Goal: Task Accomplishment & Management: Manage account settings

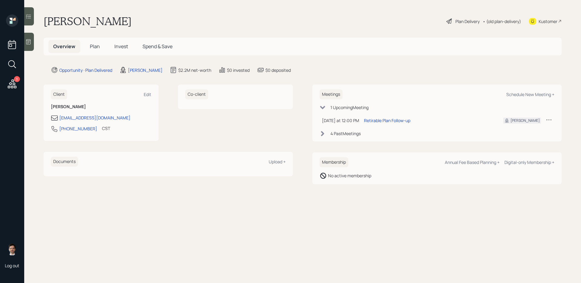
click at [445, 23] on div "Plan Delivery" at bounding box center [467, 21] width 24 height 6
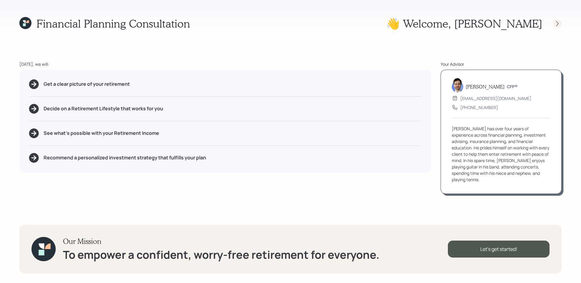
click at [445, 23] on icon at bounding box center [557, 24] width 6 height 6
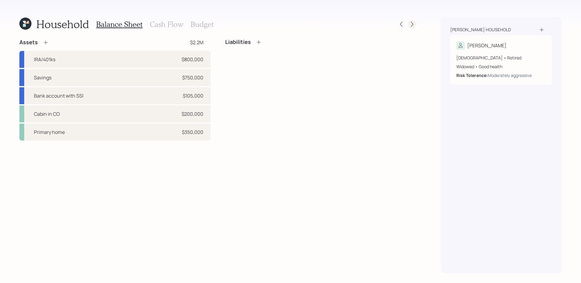
click at [412, 27] on icon at bounding box center [412, 24] width 6 height 6
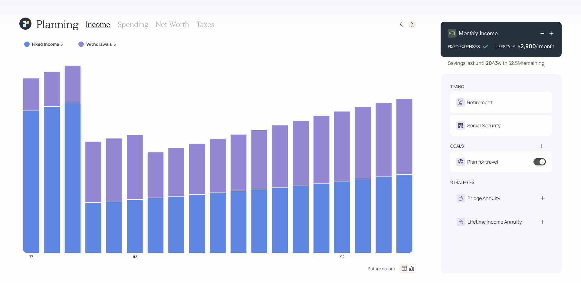
click at [415, 27] on icon at bounding box center [412, 24] width 6 height 6
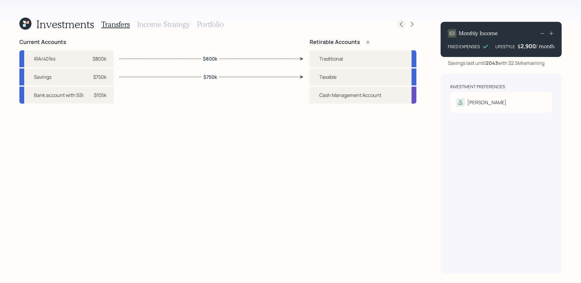
click at [400, 27] on icon at bounding box center [401, 24] width 6 height 6
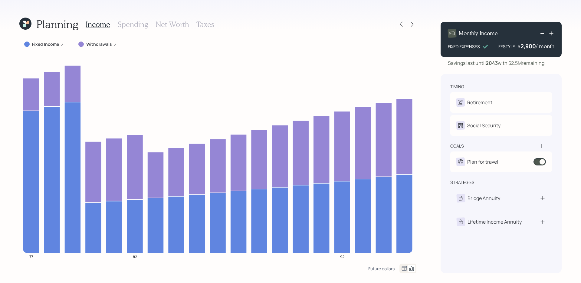
click at [400, 27] on icon at bounding box center [401, 24] width 6 height 6
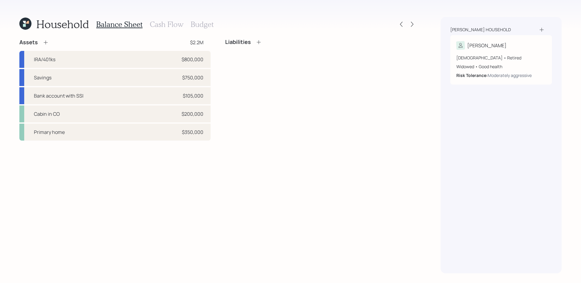
click at [27, 26] on icon at bounding box center [25, 24] width 12 height 12
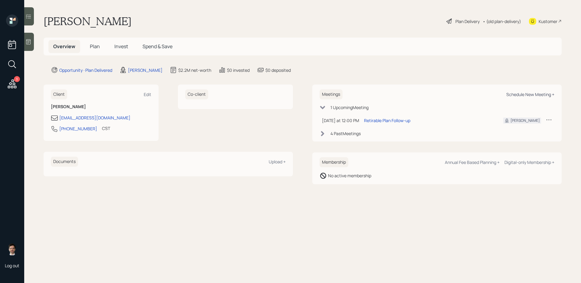
click at [445, 93] on div "Schedule New Meeting +" at bounding box center [530, 94] width 48 height 6
select select "ef6b64e1-8f62-4a74-b865-a7df4b35b836"
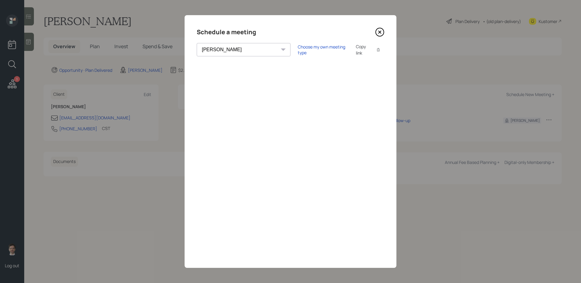
click at [382, 32] on icon at bounding box center [379, 32] width 9 height 9
